Goal: Transaction & Acquisition: Book appointment/travel/reservation

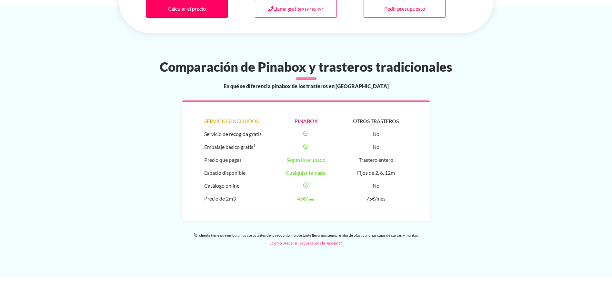
scroll to position [387, 0]
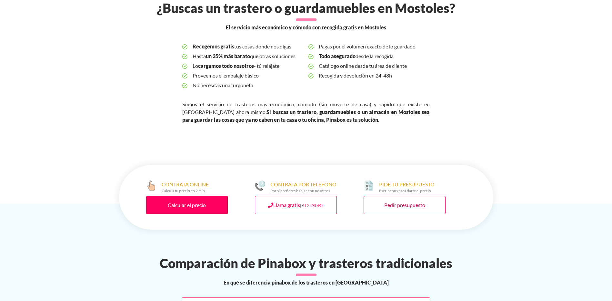
scroll to position [193, 0]
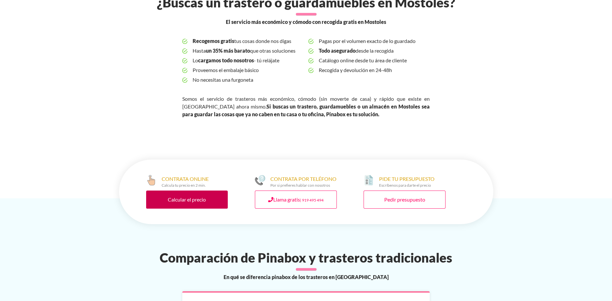
click at [210, 203] on link "Calcular el precio" at bounding box center [187, 199] width 82 height 18
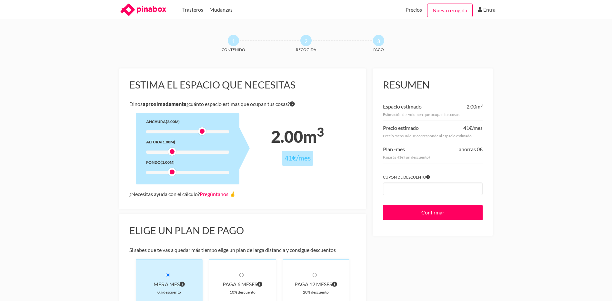
drag, startPoint x: 171, startPoint y: 130, endPoint x: 203, endPoint y: 132, distance: 31.7
click at [203, 132] on div at bounding box center [202, 131] width 8 height 8
drag, startPoint x: 174, startPoint y: 152, endPoint x: 177, endPoint y: 152, distance: 3.6
click at [177, 152] on div at bounding box center [187, 151] width 83 height 3
drag, startPoint x: 201, startPoint y: 131, endPoint x: 197, endPoint y: 132, distance: 3.9
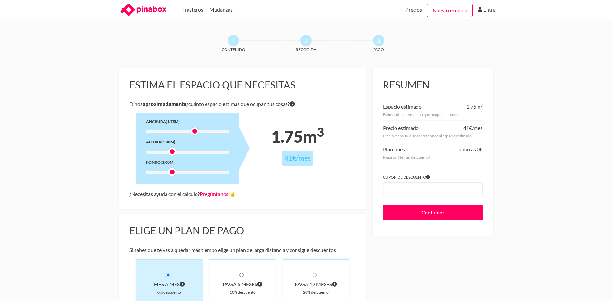
click at [197, 132] on div at bounding box center [195, 131] width 8 height 8
click at [172, 172] on div at bounding box center [172, 172] width 8 height 8
click at [175, 152] on div at bounding box center [172, 151] width 8 height 8
drag, startPoint x: 173, startPoint y: 151, endPoint x: 185, endPoint y: 150, distance: 12.0
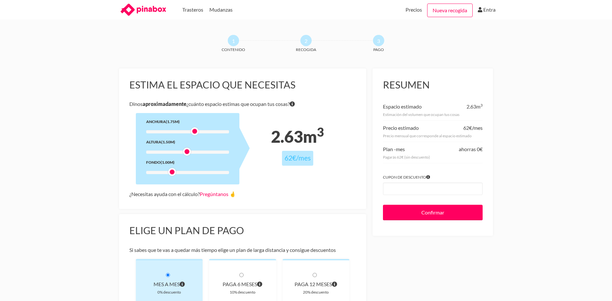
click at [185, 150] on div at bounding box center [187, 151] width 8 height 8
click at [174, 172] on div at bounding box center [172, 172] width 8 height 8
drag, startPoint x: 194, startPoint y: 130, endPoint x: 185, endPoint y: 134, distance: 9.7
click at [185, 134] on div at bounding box center [187, 131] width 8 height 8
drag, startPoint x: 186, startPoint y: 149, endPoint x: 182, endPoint y: 151, distance: 4.5
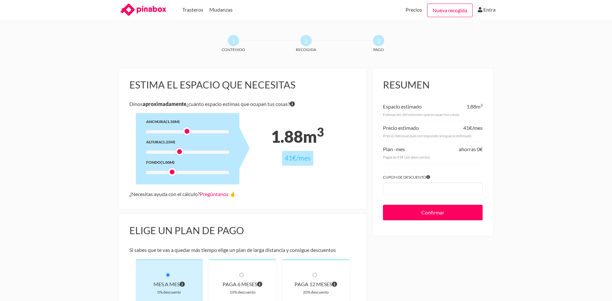
click at [182, 151] on div at bounding box center [179, 151] width 8 height 8
drag, startPoint x: 187, startPoint y: 131, endPoint x: 183, endPoint y: 129, distance: 4.4
click at [183, 129] on div at bounding box center [179, 131] width 8 height 8
click at [172, 174] on div at bounding box center [172, 172] width 8 height 8
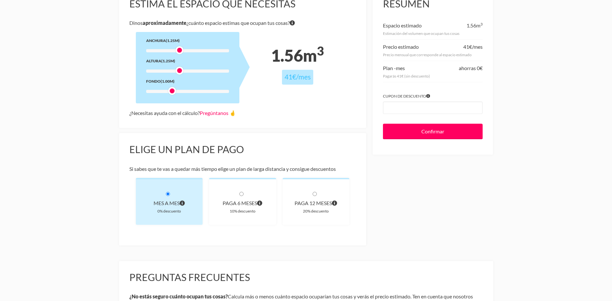
scroll to position [97, 0]
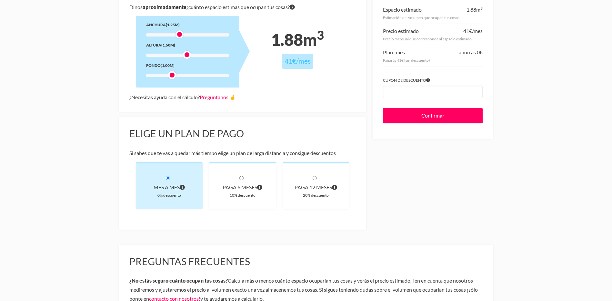
drag, startPoint x: 180, startPoint y: 53, endPoint x: 185, endPoint y: 53, distance: 5.2
click at [185, 53] on div at bounding box center [187, 55] width 8 height 8
drag, startPoint x: 179, startPoint y: 34, endPoint x: 183, endPoint y: 34, distance: 3.5
click at [183, 34] on div at bounding box center [179, 34] width 8 height 8
drag, startPoint x: 172, startPoint y: 74, endPoint x: 177, endPoint y: 75, distance: 5.2
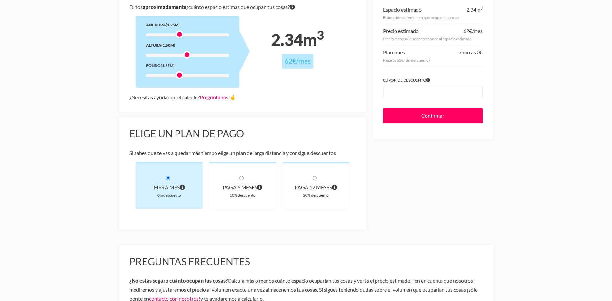
click at [177, 75] on div at bounding box center [179, 75] width 8 height 8
drag, startPoint x: 179, startPoint y: 75, endPoint x: 174, endPoint y: 75, distance: 5.2
click at [174, 75] on div at bounding box center [172, 75] width 8 height 8
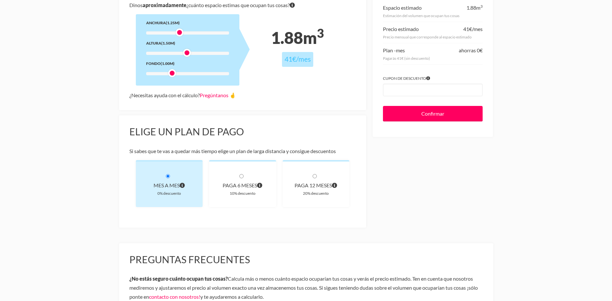
scroll to position [129, 0]
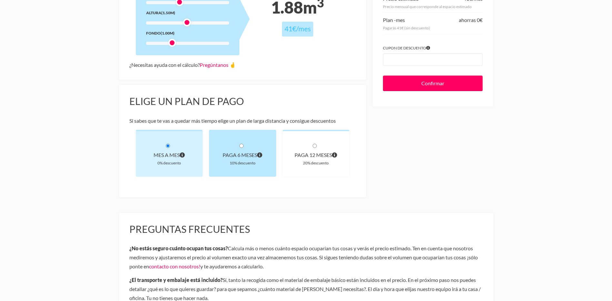
click at [241, 145] on input "radio" at bounding box center [241, 146] width 4 height 4
radio input "true"
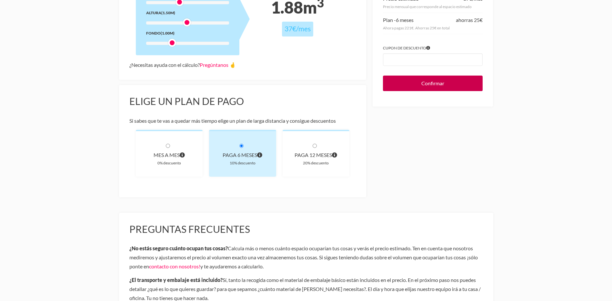
click at [425, 78] on input "Confirmar" at bounding box center [433, 82] width 100 height 15
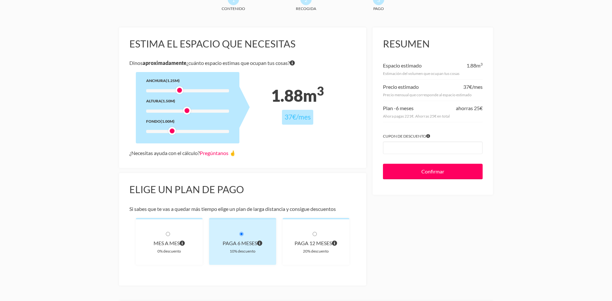
scroll to position [32, 0]
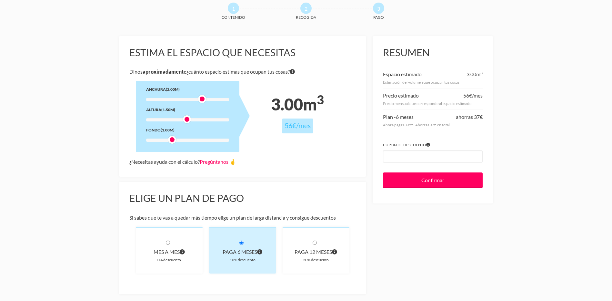
drag, startPoint x: 180, startPoint y: 99, endPoint x: 206, endPoint y: 102, distance: 26.2
click at [206, 102] on div "Anchura (2.00m) Altura (1.50m) Fondo (1.00m)" at bounding box center [188, 116] width 104 height 71
drag, startPoint x: 172, startPoint y: 138, endPoint x: 156, endPoint y: 144, distance: 16.9
click at [156, 144] on div "Anchura (2.00m) Altura (1.50m) Fondo (0.50m)" at bounding box center [188, 116] width 104 height 71
drag, startPoint x: 188, startPoint y: 121, endPoint x: 169, endPoint y: 121, distance: 19.0
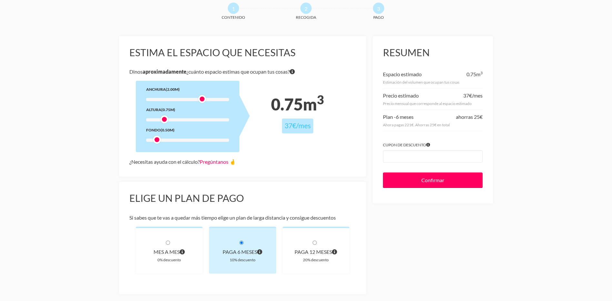
click at [169, 121] on div at bounding box center [187, 119] width 83 height 3
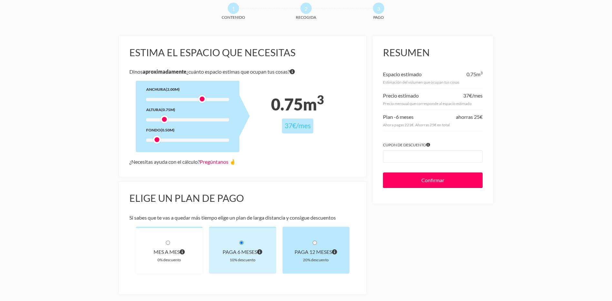
click at [314, 242] on input "radio" at bounding box center [314, 242] width 4 height 4
radio input "true"
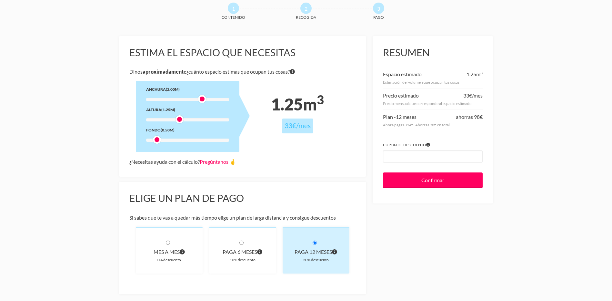
drag, startPoint x: 165, startPoint y: 119, endPoint x: 178, endPoint y: 118, distance: 13.3
click at [179, 118] on div at bounding box center [179, 119] width 8 height 8
drag, startPoint x: 158, startPoint y: 139, endPoint x: 172, endPoint y: 140, distance: 13.2
click at [172, 140] on div at bounding box center [172, 139] width 8 height 8
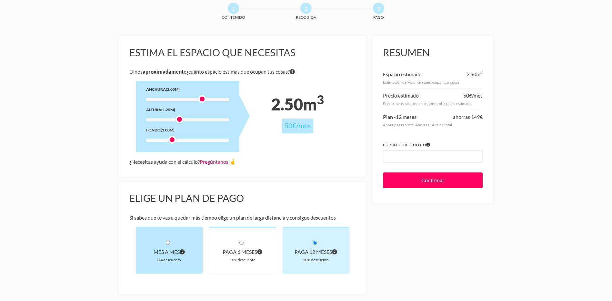
click at [170, 244] on input "radio" at bounding box center [168, 242] width 4 height 4
radio input "true"
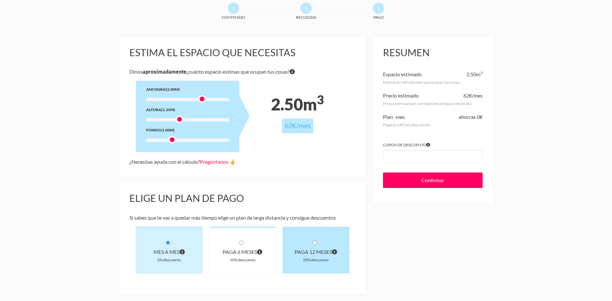
click at [313, 243] on input "radio" at bounding box center [314, 242] width 4 height 4
radio input "true"
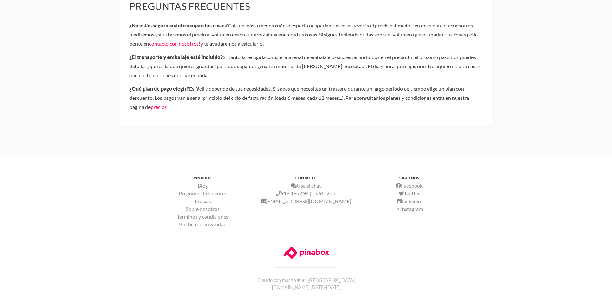
scroll to position [355, 0]
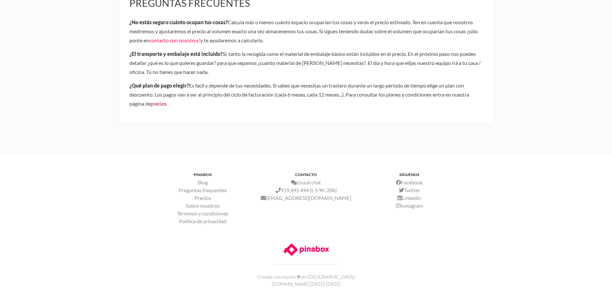
click at [164, 102] on link "precios" at bounding box center [159, 103] width 16 height 6
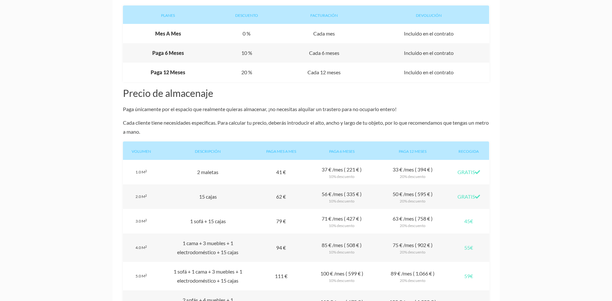
scroll to position [484, 0]
